Goal: Task Accomplishment & Management: Manage account settings

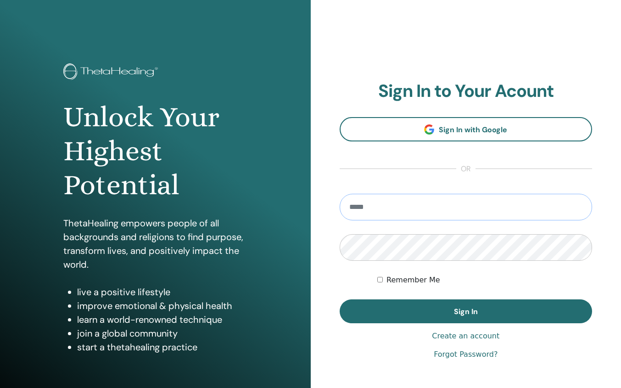
type input "**********"
click at [465, 311] on button "Sign In" at bounding box center [465, 311] width 253 height 24
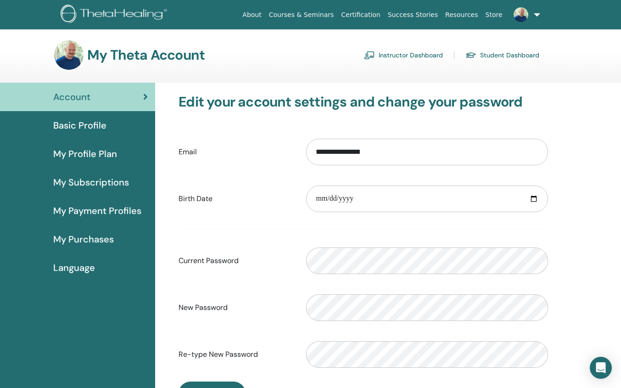
click at [398, 59] on link "Instructor Dashboard" at bounding box center [403, 55] width 79 height 15
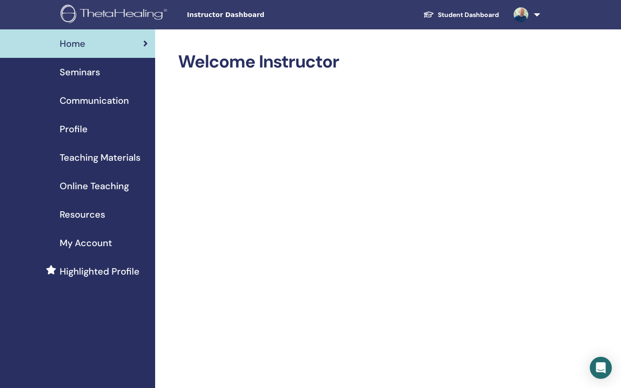
click at [82, 73] on span "Seminars" at bounding box center [80, 72] width 40 height 14
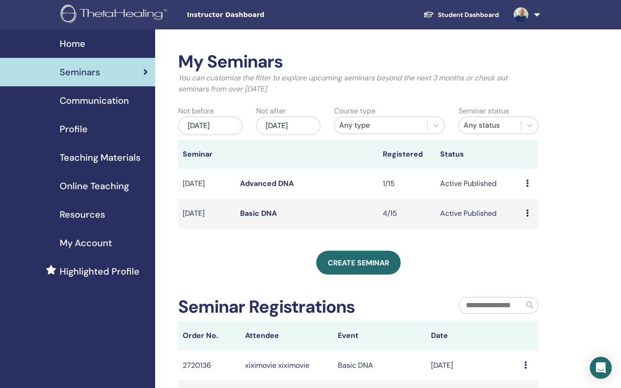
click at [261, 215] on link "Basic DNA" at bounding box center [258, 213] width 37 height 10
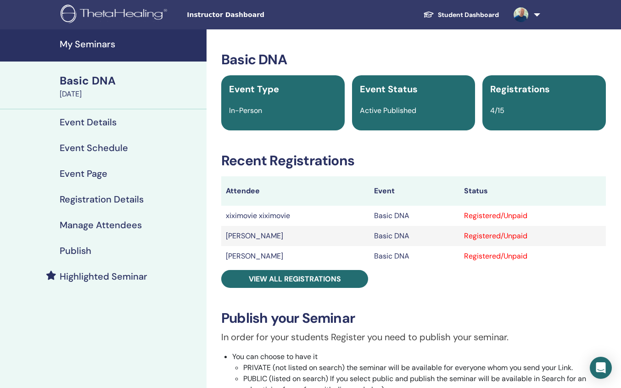
scroll to position [6, 0]
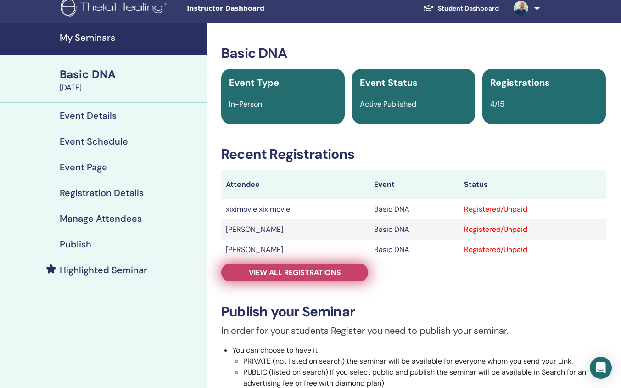
click at [329, 274] on span "View all registrations" at bounding box center [295, 272] width 92 height 10
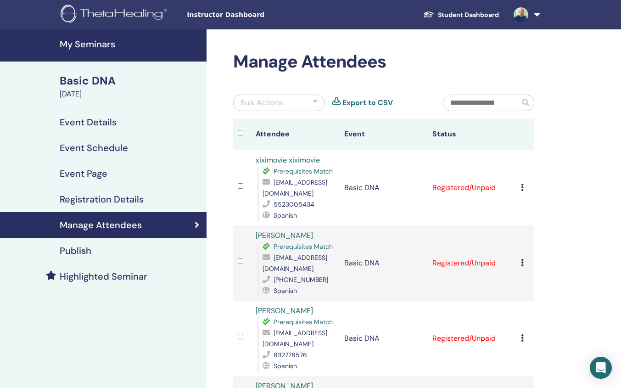
click at [314, 100] on div at bounding box center [315, 102] width 5 height 11
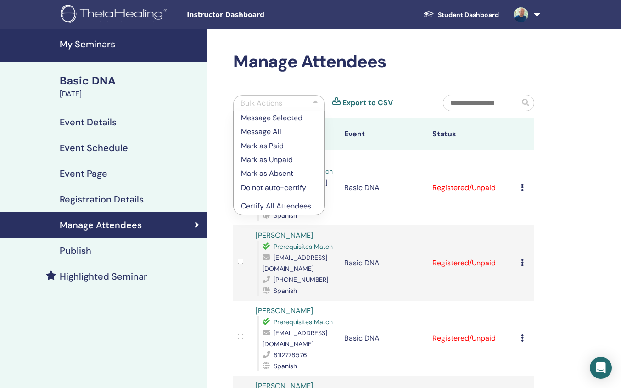
click at [285, 206] on p "Certify All Attendees" at bounding box center [279, 205] width 76 height 11
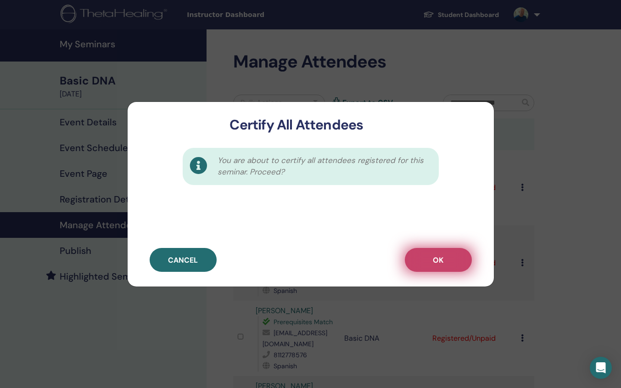
click at [442, 265] on button "OK" at bounding box center [438, 260] width 67 height 24
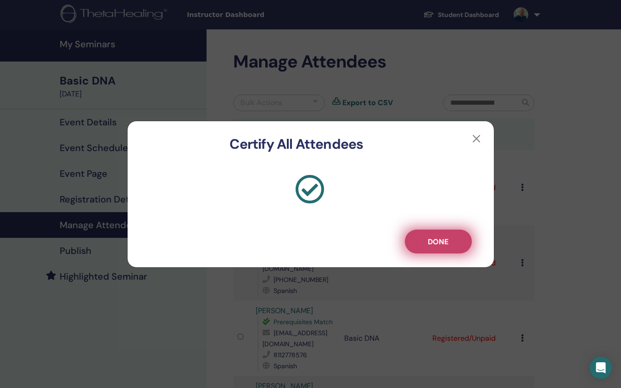
click at [434, 240] on span "Done" at bounding box center [438, 242] width 21 height 10
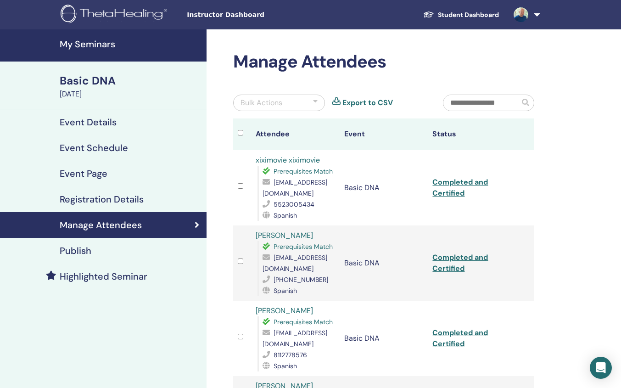
click at [311, 103] on div "Bulk Actions" at bounding box center [279, 103] width 92 height 17
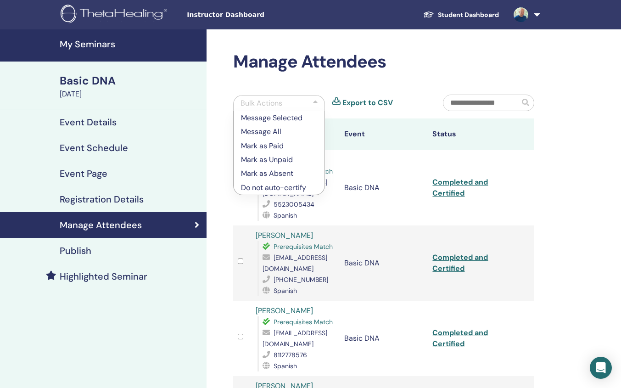
click at [393, 212] on td "Basic DNA" at bounding box center [383, 187] width 89 height 75
click at [507, 215] on td "Completed and Certified" at bounding box center [472, 187] width 89 height 75
click at [558, 203] on div "Manage Attendees Bulk Actions Message Selected Message All Mark as Paid Mark as…" at bounding box center [413, 322] width 414 height 586
click at [315, 101] on div at bounding box center [315, 103] width 5 height 11
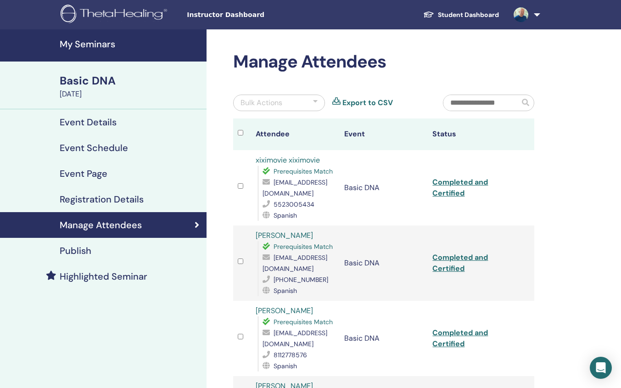
click at [460, 184] on link "Completed and Certified" at bounding box center [460, 187] width 56 height 21
click at [456, 261] on link "Completed and Certified" at bounding box center [460, 262] width 56 height 21
click at [453, 260] on link "Completed and Certified" at bounding box center [460, 262] width 56 height 21
click at [542, 162] on div "Manage Attendees Bulk Actions Export to CSV Attendee Event Status xiximovie xix…" at bounding box center [413, 322] width 414 height 586
click at [459, 252] on link "Completed and Certified" at bounding box center [460, 262] width 56 height 21
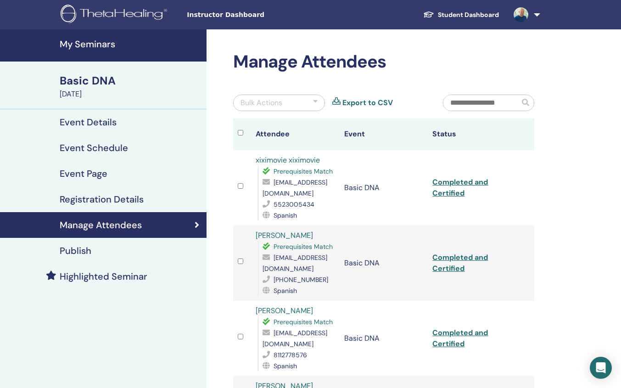
scroll to position [31, 0]
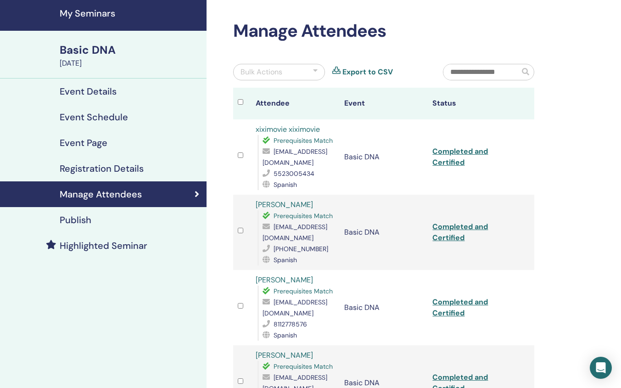
click at [459, 227] on link "Completed and Certified" at bounding box center [460, 232] width 56 height 21
click at [457, 226] on link "Completed and Certified" at bounding box center [460, 232] width 56 height 21
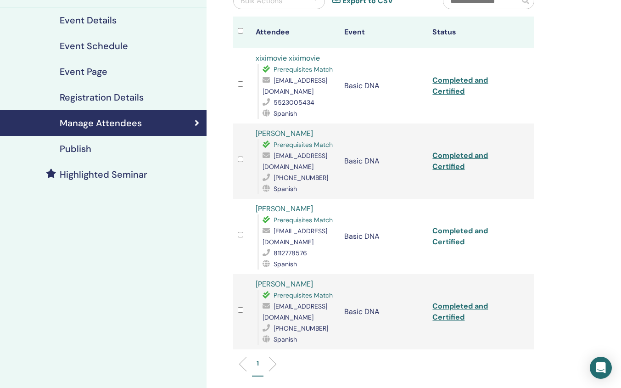
scroll to position [105, 0]
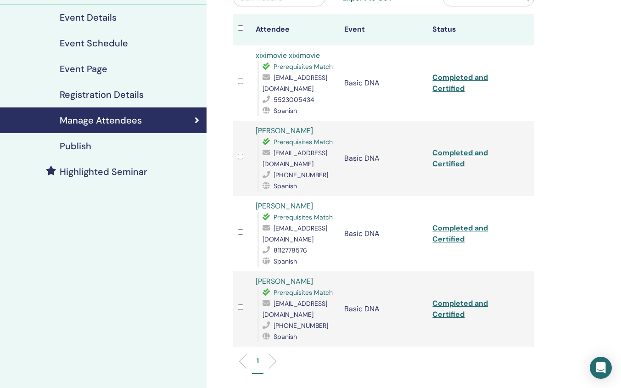
click at [459, 228] on link "Completed and Certified" at bounding box center [460, 233] width 56 height 21
click at [456, 304] on link "Completed and Certified" at bounding box center [460, 308] width 56 height 21
